Goal: Navigation & Orientation: Find specific page/section

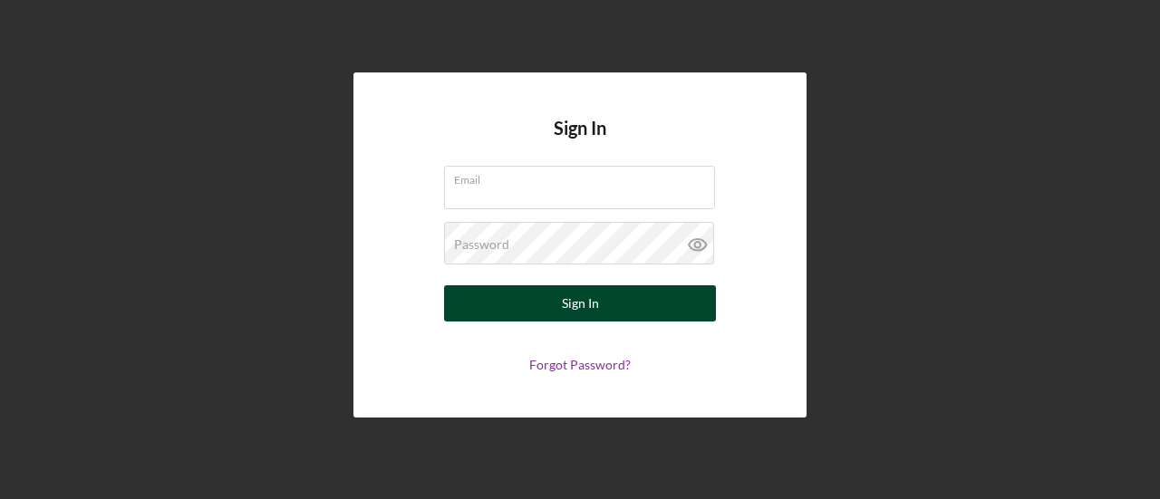
type input "[EMAIL_ADDRESS][DOMAIN_NAME]"
click at [588, 305] on div "Sign In" at bounding box center [580, 303] width 37 height 36
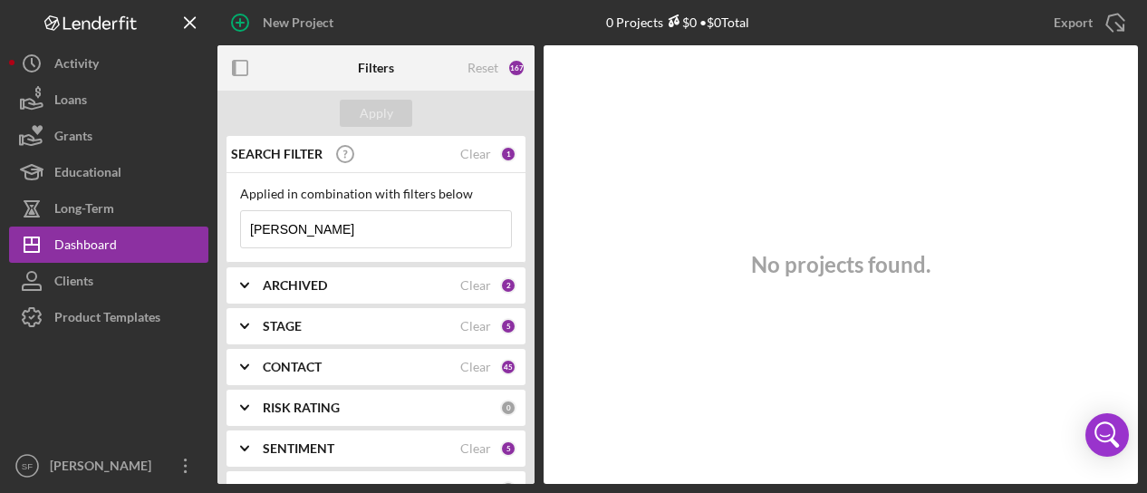
click at [315, 237] on input "Kaely Alaniz" at bounding box center [376, 229] width 270 height 36
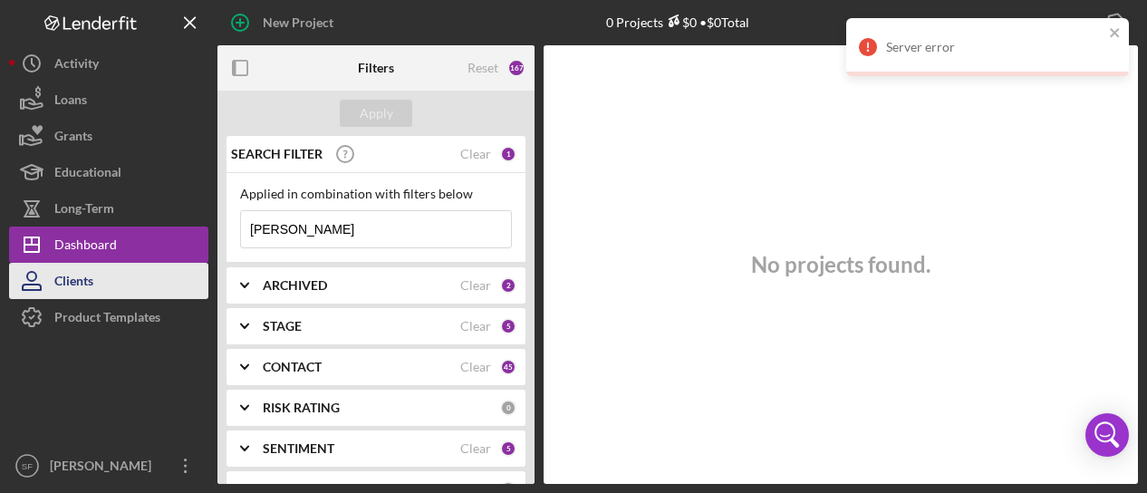
type input "lashell black"
click at [63, 282] on div "Clients" at bounding box center [73, 283] width 39 height 41
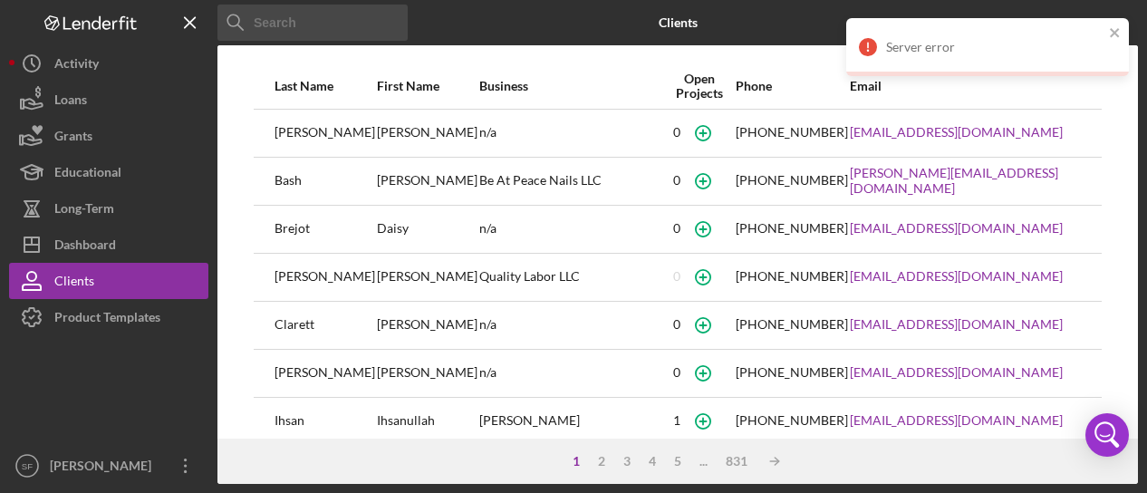
click at [359, 16] on input at bounding box center [313, 23] width 190 height 36
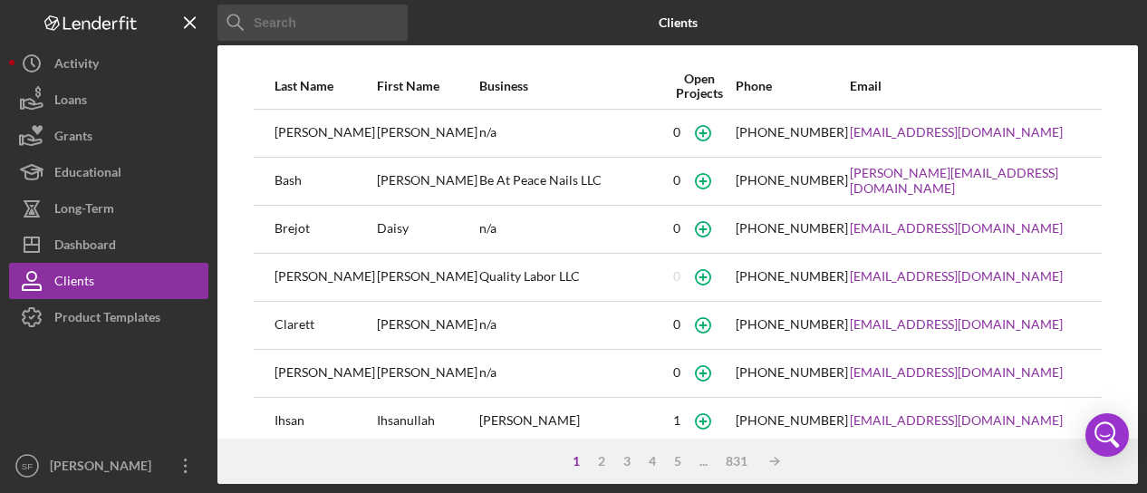
click at [359, 16] on input at bounding box center [313, 23] width 190 height 36
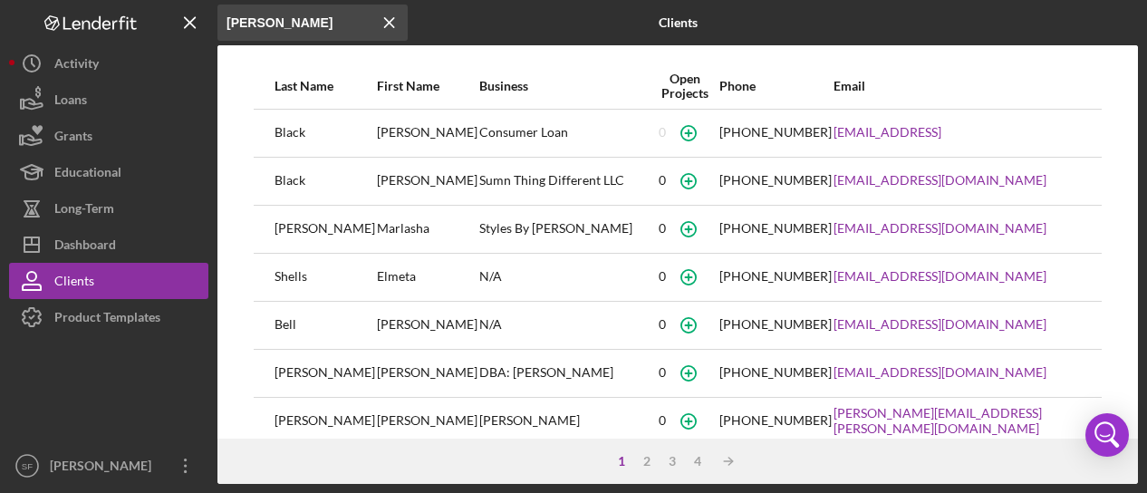
type input "lashell"
click at [457, 186] on div "LaShell" at bounding box center [427, 181] width 101 height 45
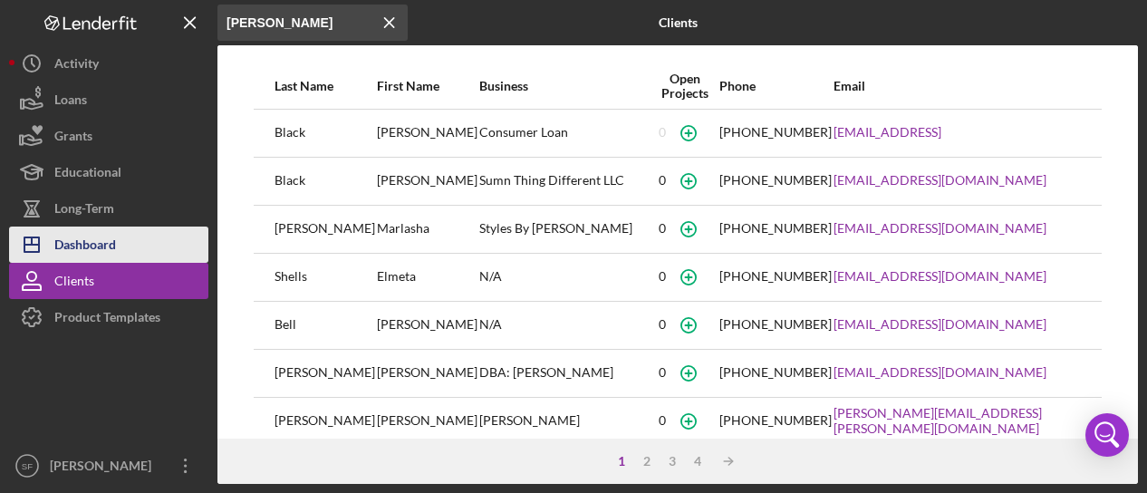
click at [74, 235] on div "Dashboard" at bounding box center [85, 247] width 62 height 41
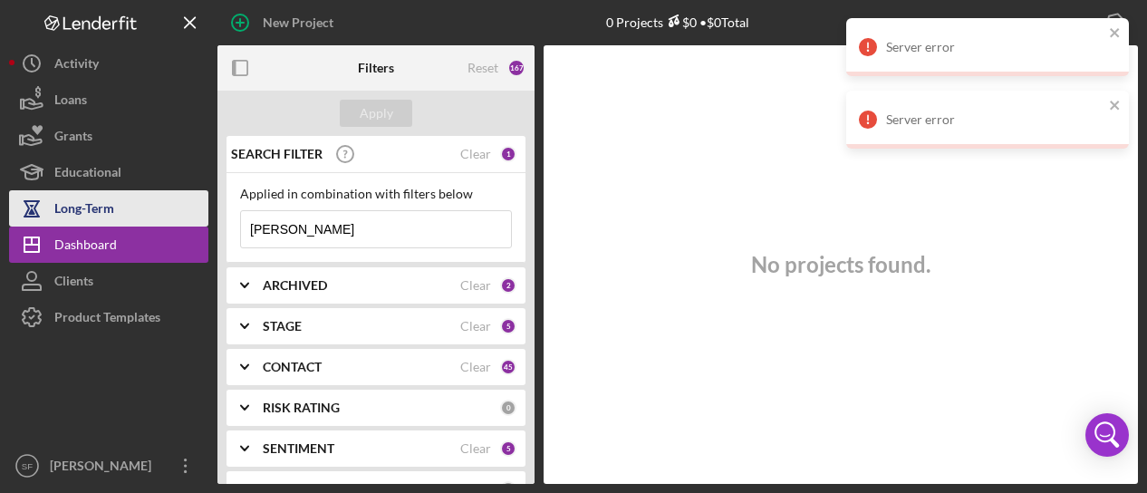
drag, startPoint x: 343, startPoint y: 233, endPoint x: 198, endPoint y: 215, distance: 147.0
click at [198, 215] on div "New Project 0 Projects $0 • $0 Total lashell black Export Icon/Export Filters R…" at bounding box center [573, 242] width 1129 height 484
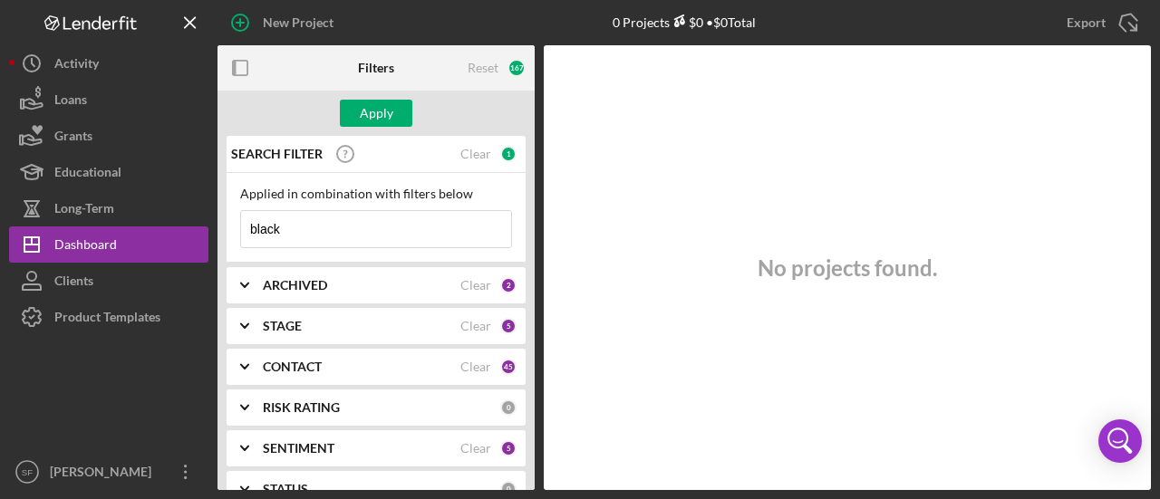
click at [352, 234] on input "black" at bounding box center [376, 229] width 270 height 36
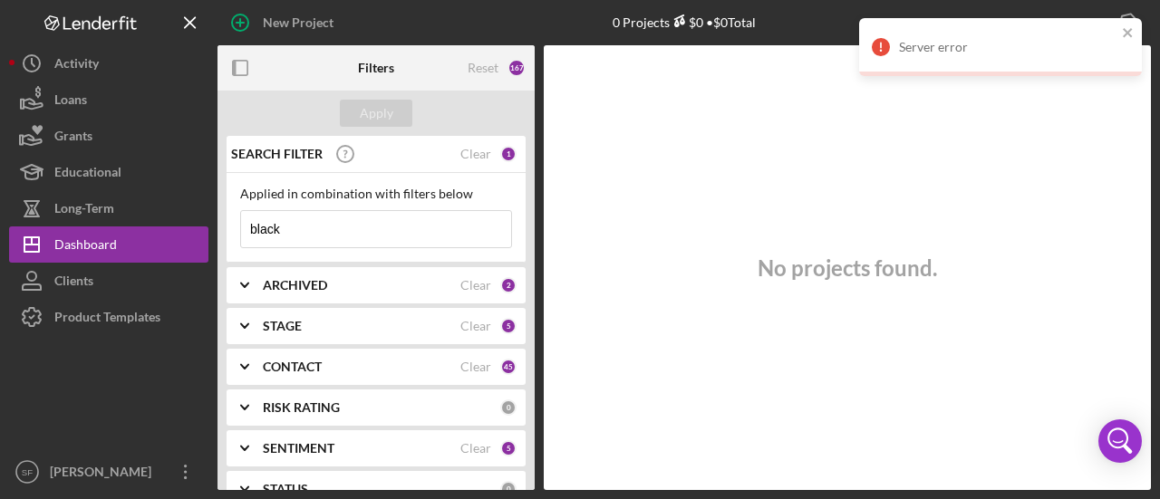
type input "black"
click at [1135, 35] on div "Server error" at bounding box center [1000, 47] width 283 height 58
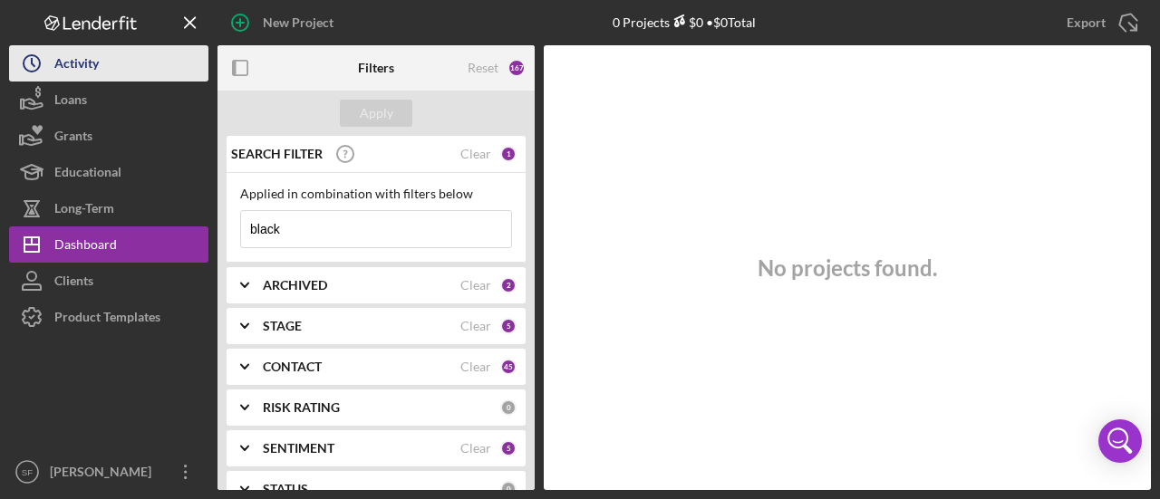
click at [86, 71] on div "Activity" at bounding box center [76, 65] width 44 height 41
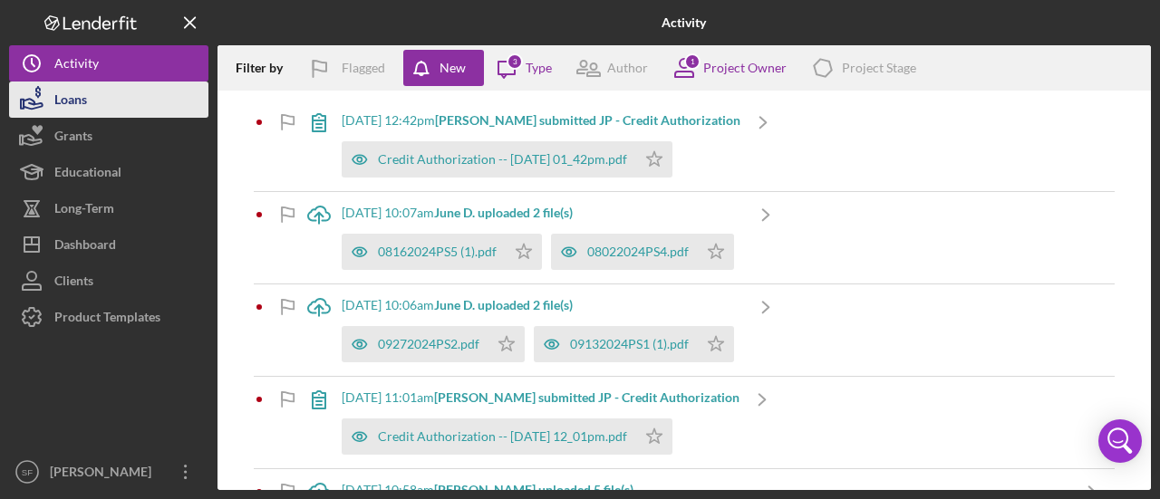
click at [72, 106] on div "Loans" at bounding box center [70, 102] width 33 height 41
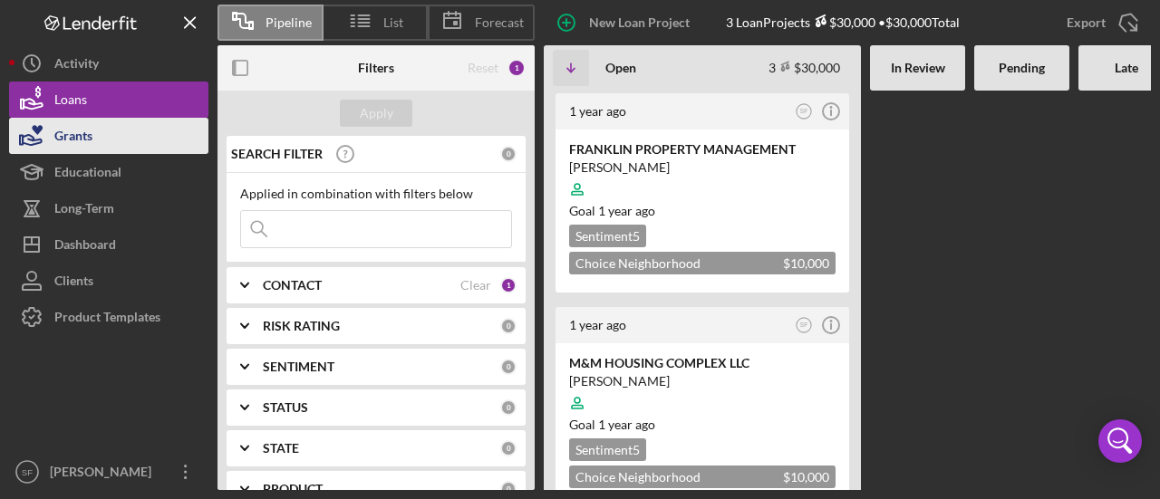
click at [84, 137] on div "Grants" at bounding box center [73, 138] width 38 height 41
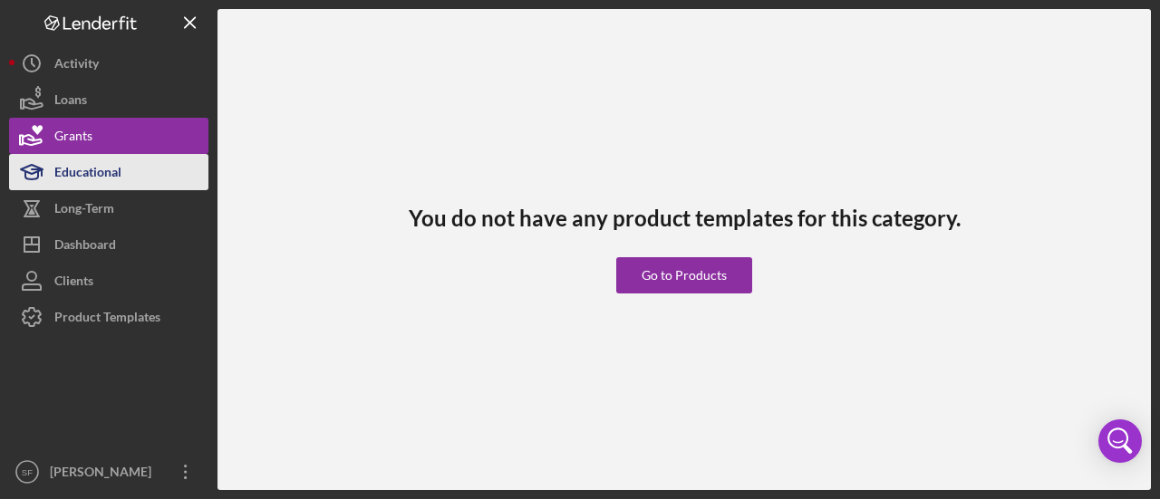
click at [112, 175] on div "Educational" at bounding box center [87, 174] width 67 height 41
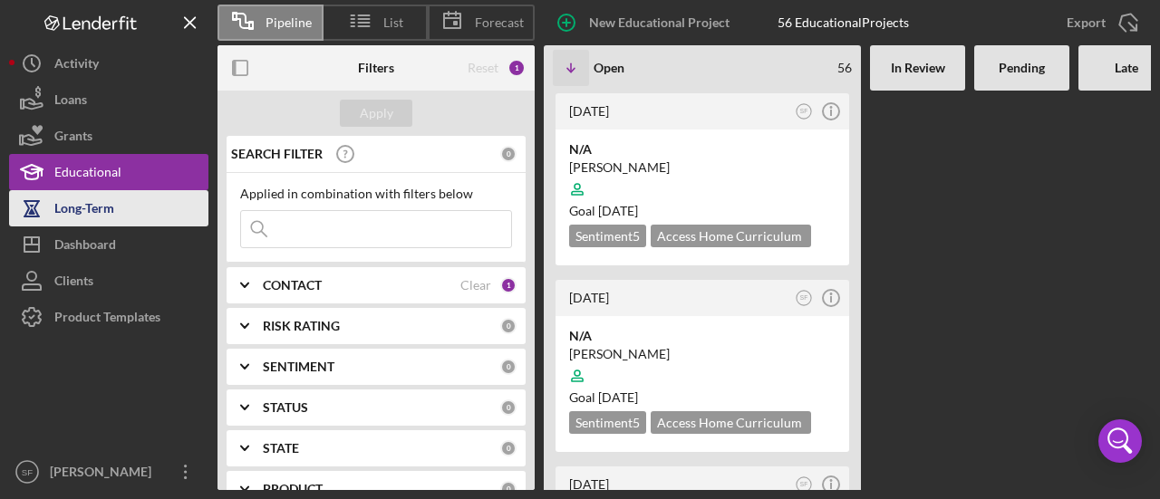
click at [112, 208] on div "Long-Term" at bounding box center [84, 210] width 60 height 41
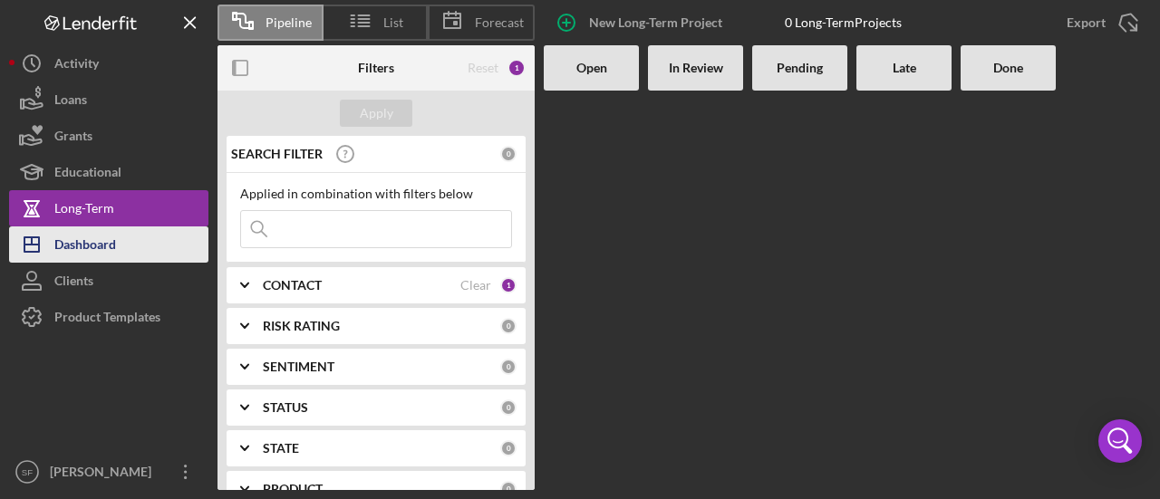
click at [104, 240] on div "Dashboard" at bounding box center [85, 247] width 62 height 41
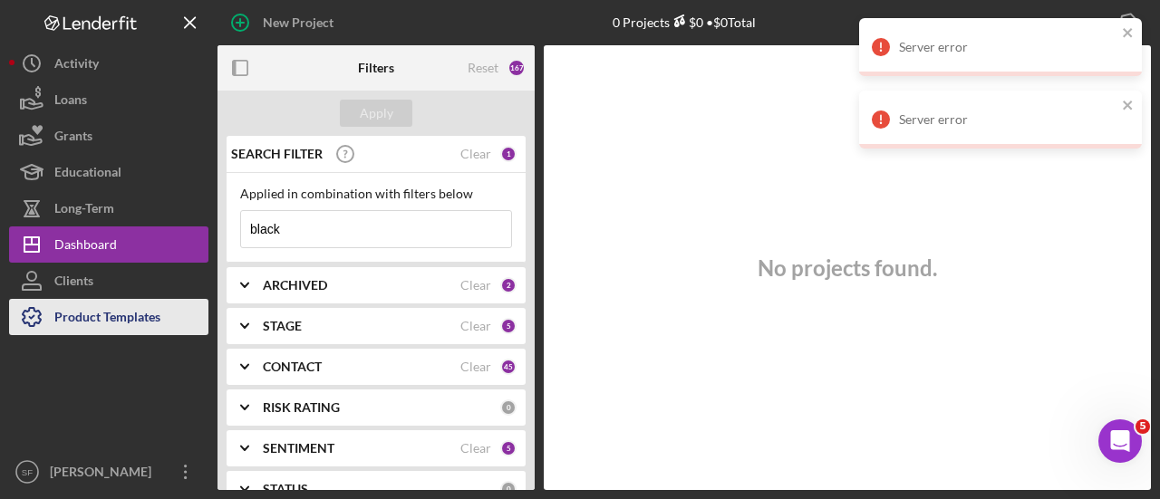
click at [114, 317] on div "Product Templates" at bounding box center [107, 319] width 106 height 41
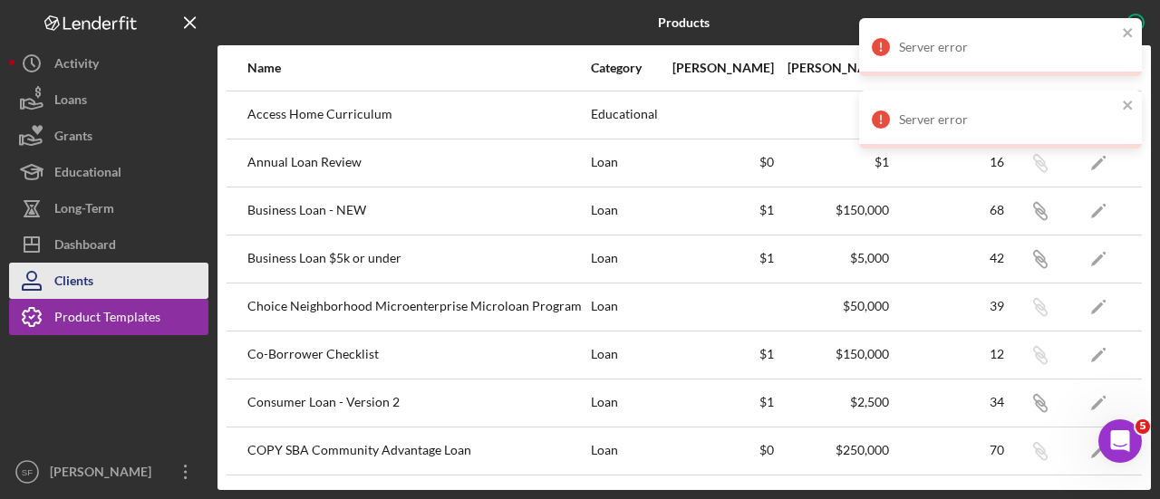
click at [98, 287] on button "Clients" at bounding box center [108, 281] width 199 height 36
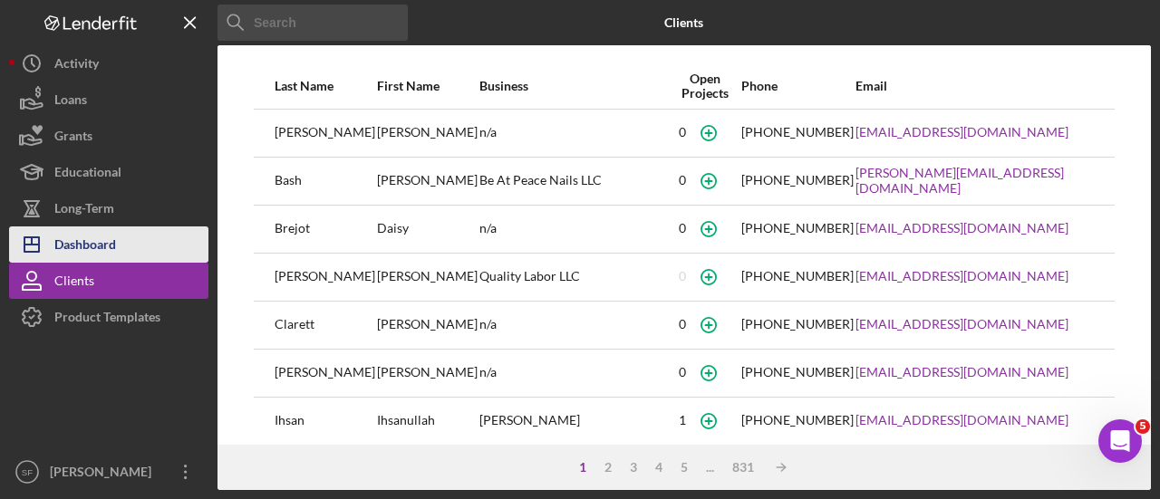
click at [82, 239] on div "Dashboard" at bounding box center [85, 247] width 62 height 41
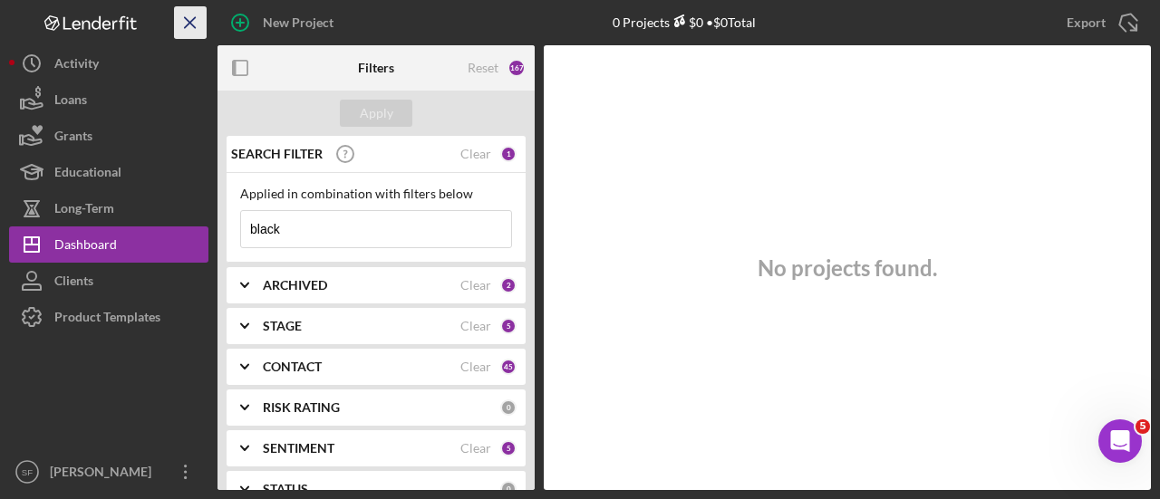
click at [195, 12] on icon "Icon/Menu Close" at bounding box center [190, 23] width 41 height 41
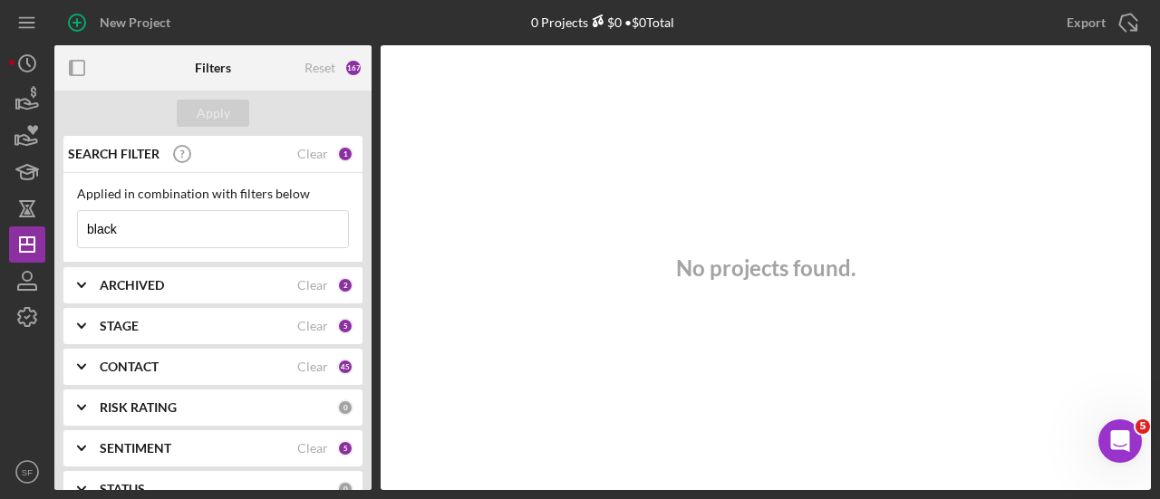
click at [247, 231] on input "black" at bounding box center [213, 229] width 270 height 36
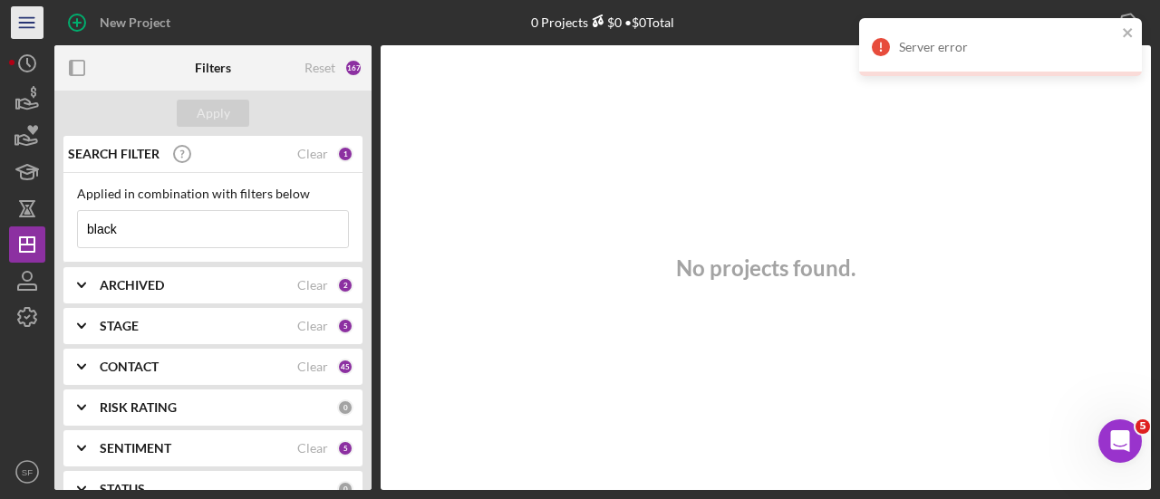
click at [33, 21] on icon "Icon/Menu" at bounding box center [27, 23] width 41 height 41
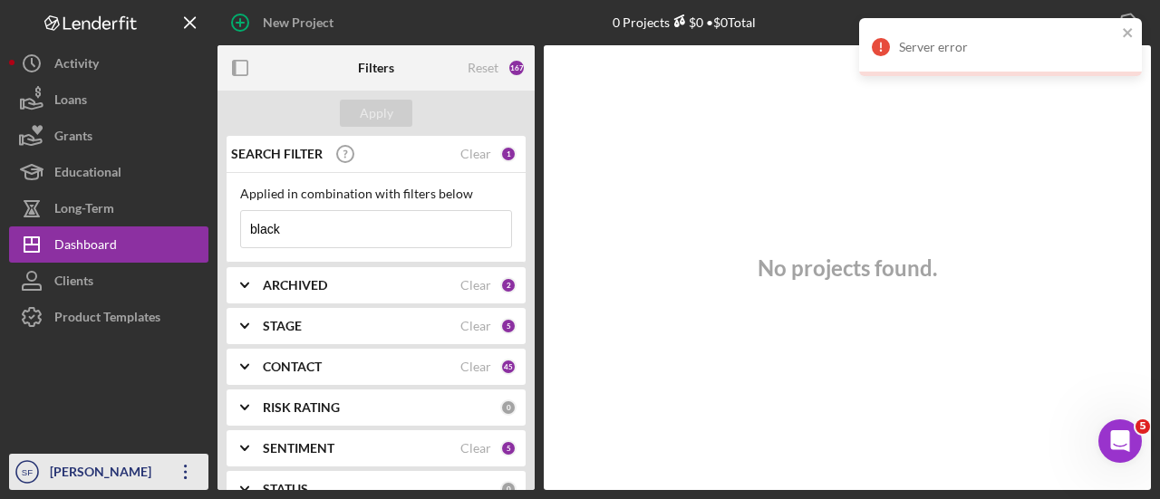
click at [185, 470] on icon "Icon/Overflow" at bounding box center [185, 472] width 45 height 45
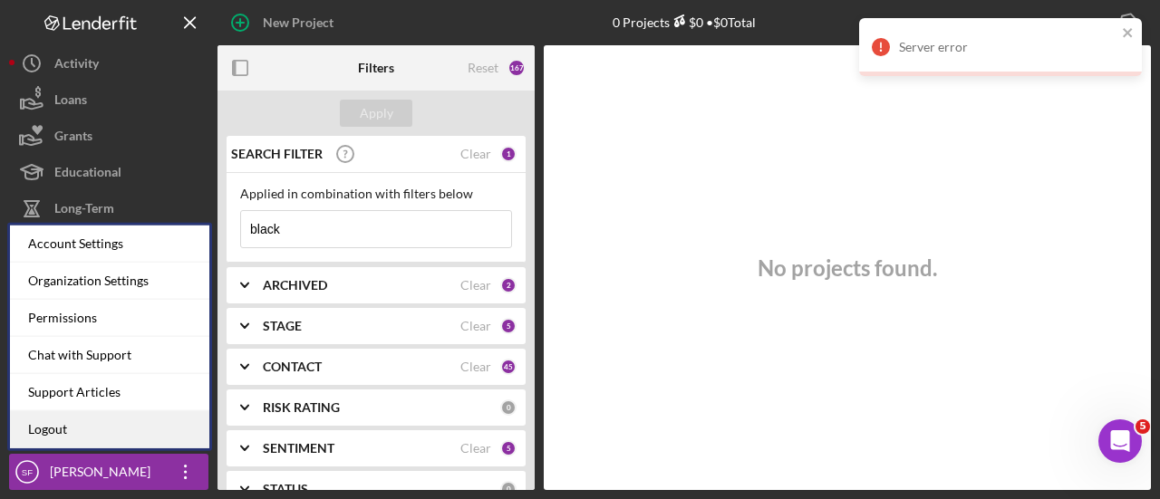
click at [154, 423] on link "Logout" at bounding box center [109, 429] width 199 height 37
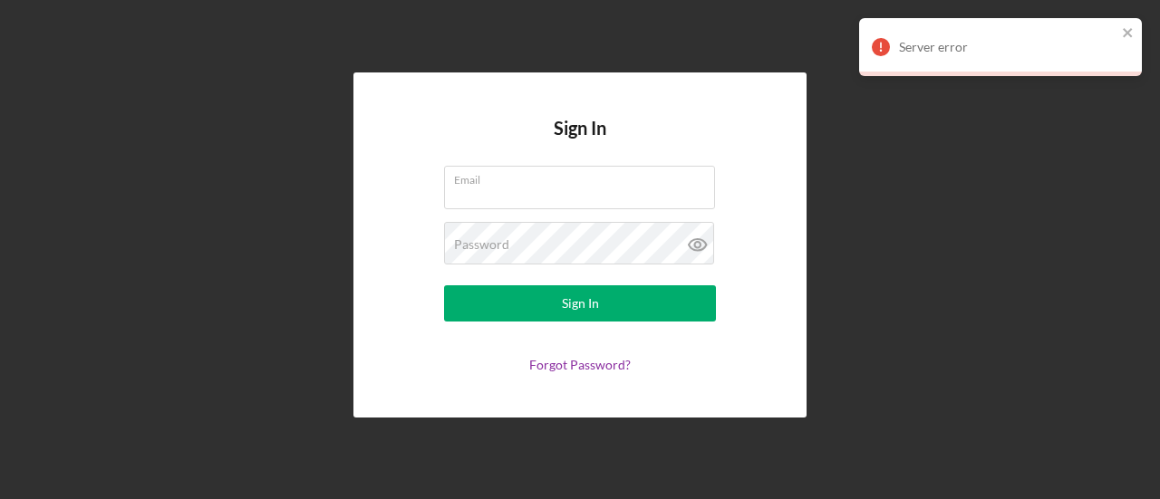
type input "[EMAIL_ADDRESS][DOMAIN_NAME]"
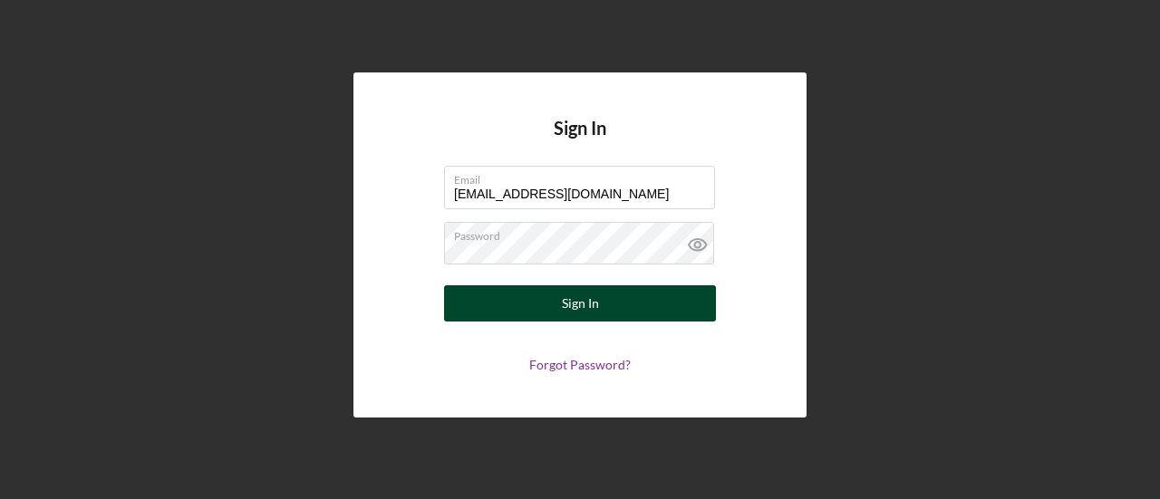
click at [653, 297] on button "Sign In" at bounding box center [580, 303] width 272 height 36
